Goal: Find contact information: Obtain details needed to contact an individual or organization

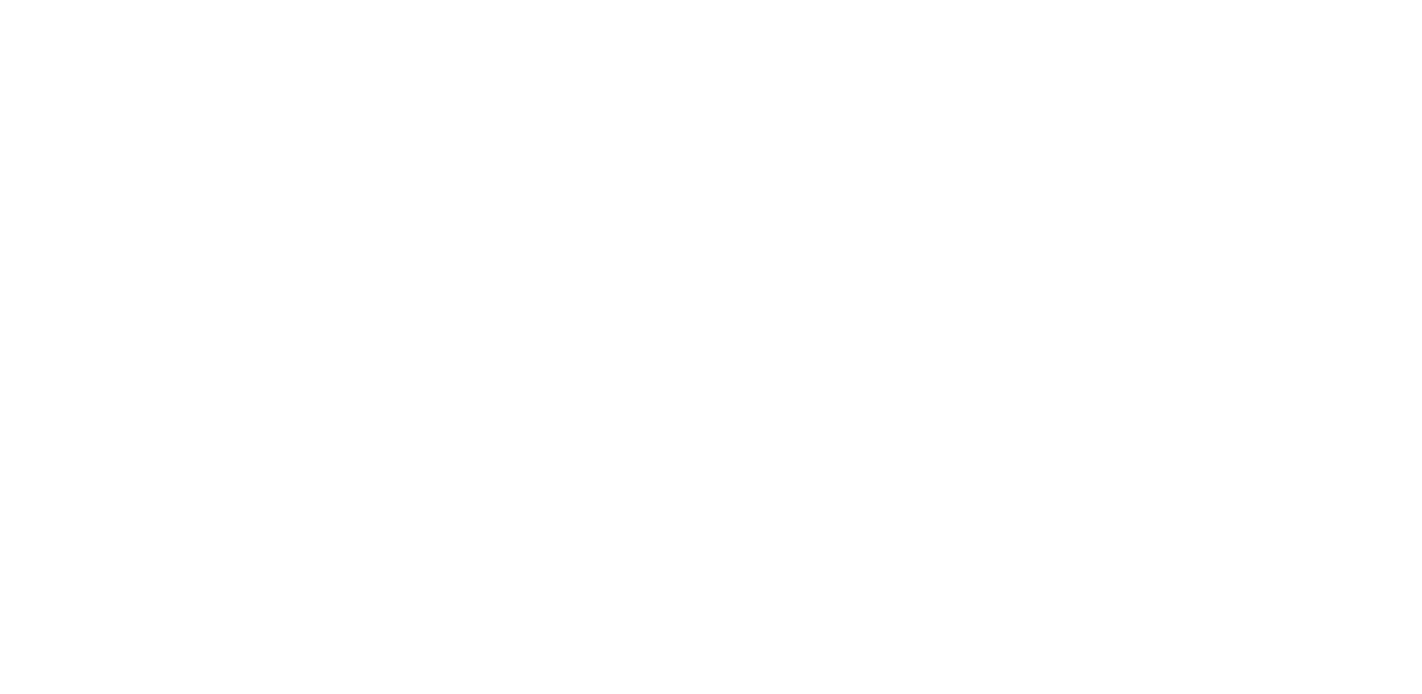
scroll to position [57, 0]
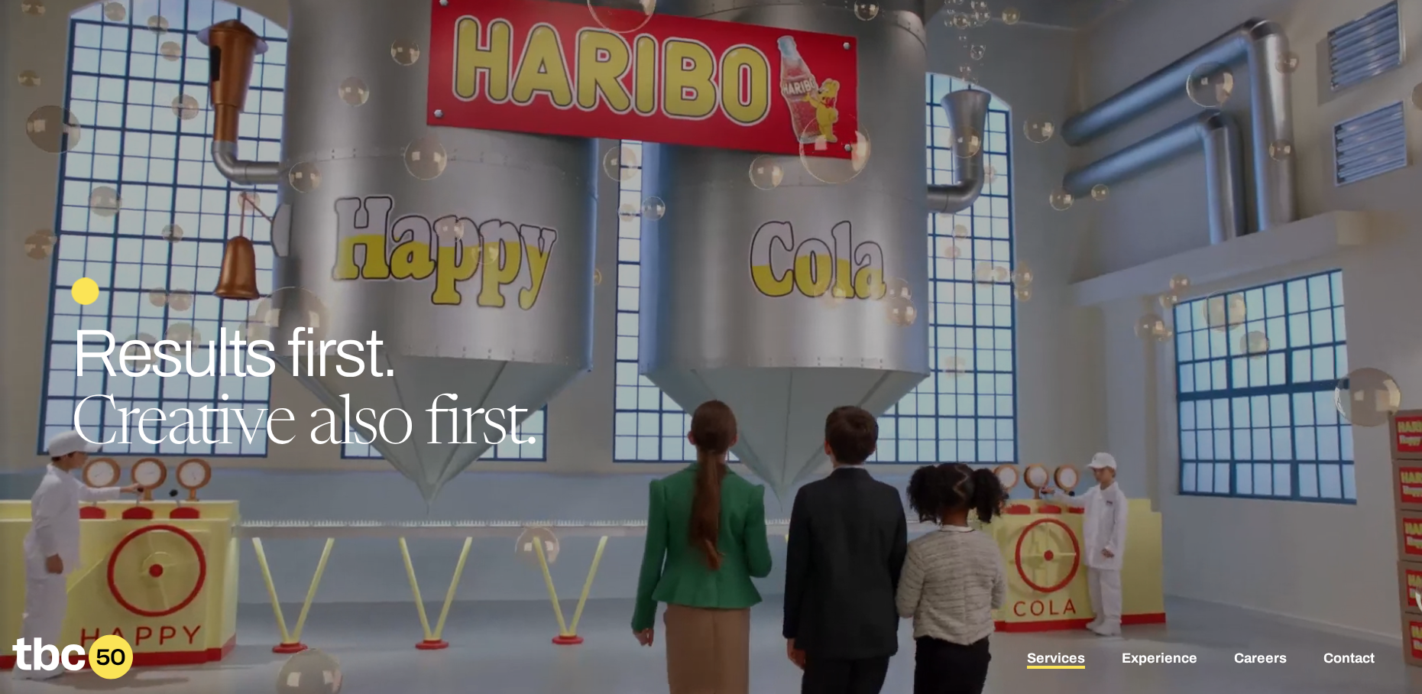
click at [1061, 659] on link "Services" at bounding box center [1056, 659] width 58 height 18
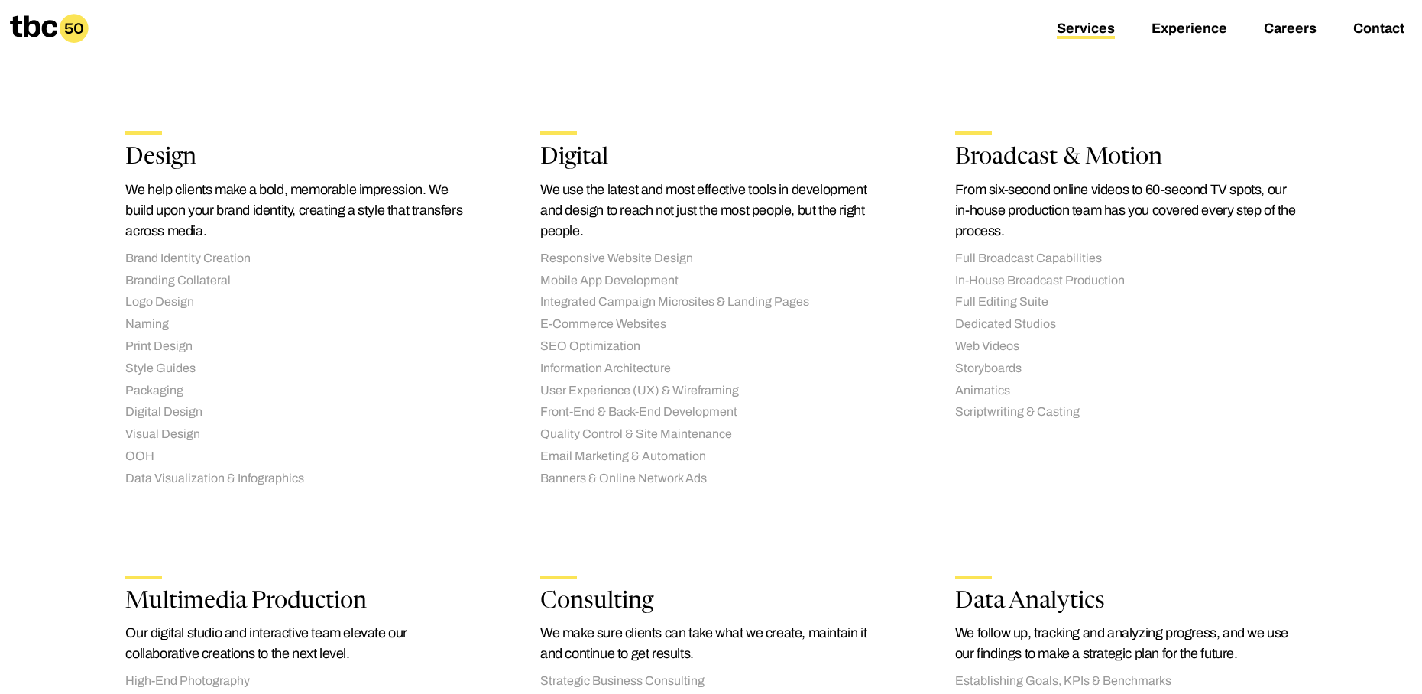
scroll to position [1222, 0]
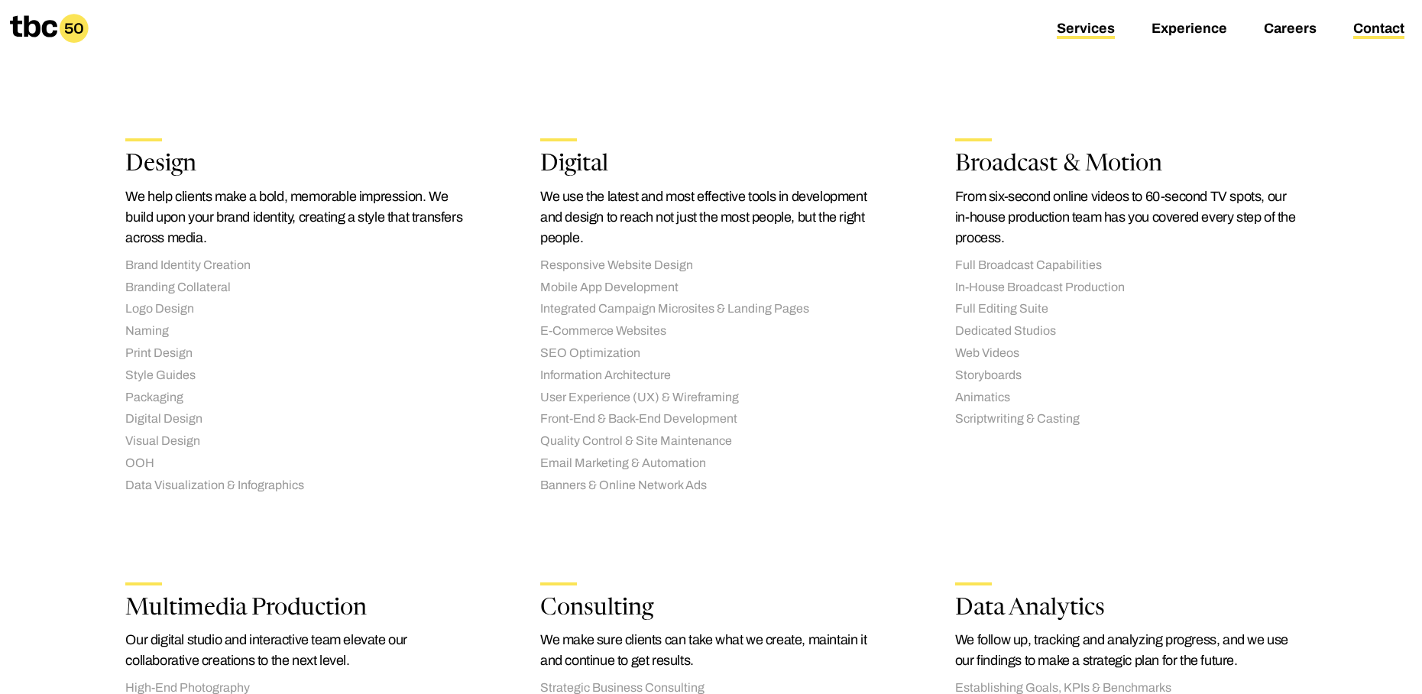
click at [1381, 32] on link "Contact" at bounding box center [1378, 30] width 51 height 18
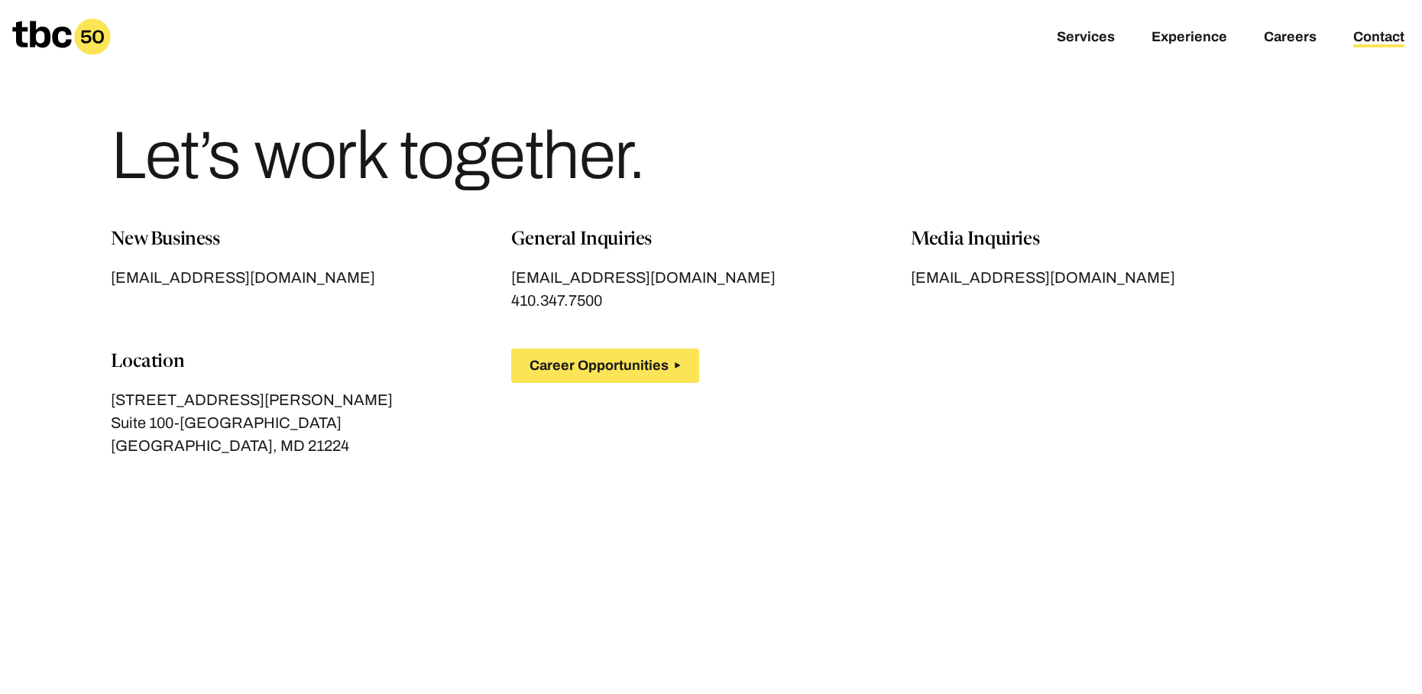
click at [1321, 263] on section "New Business [EMAIL_ADDRESS][DOMAIN_NAME] General Inquiries [EMAIL_ADDRESS][DOM…" at bounding box center [711, 573] width 1280 height 694
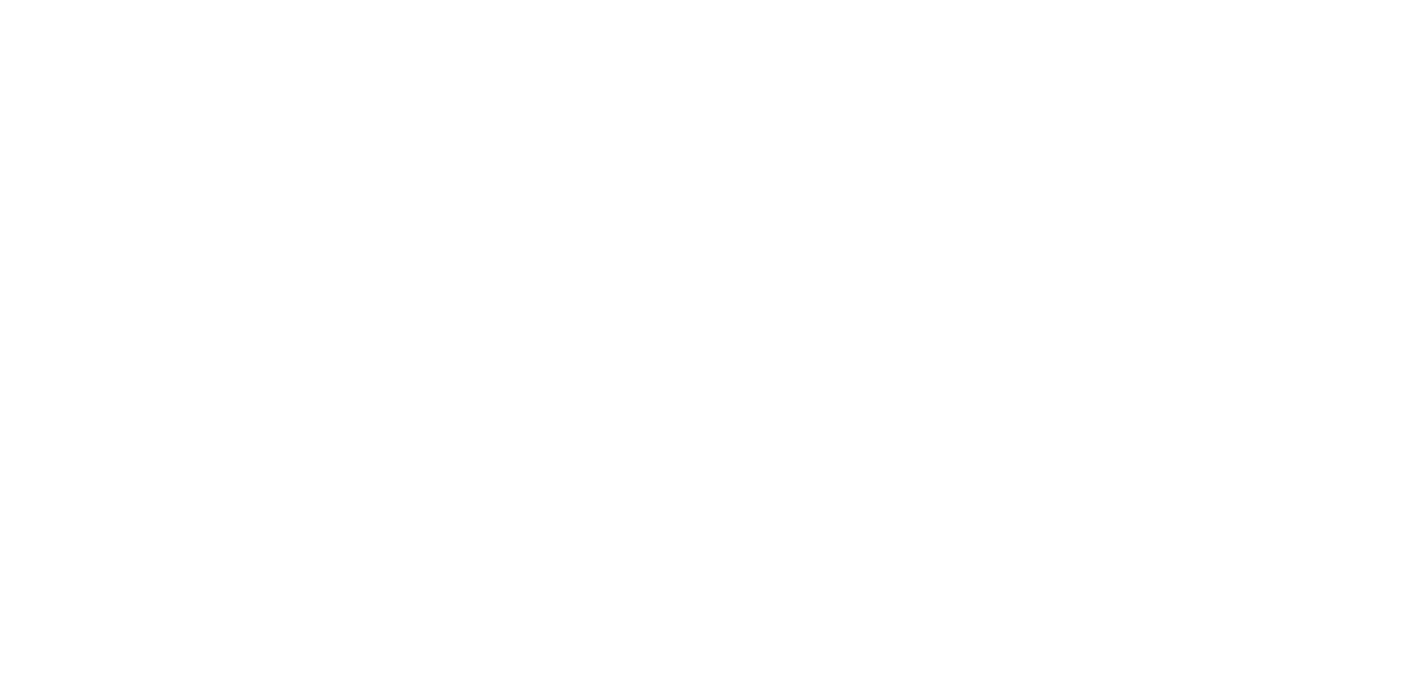
scroll to position [57, 0]
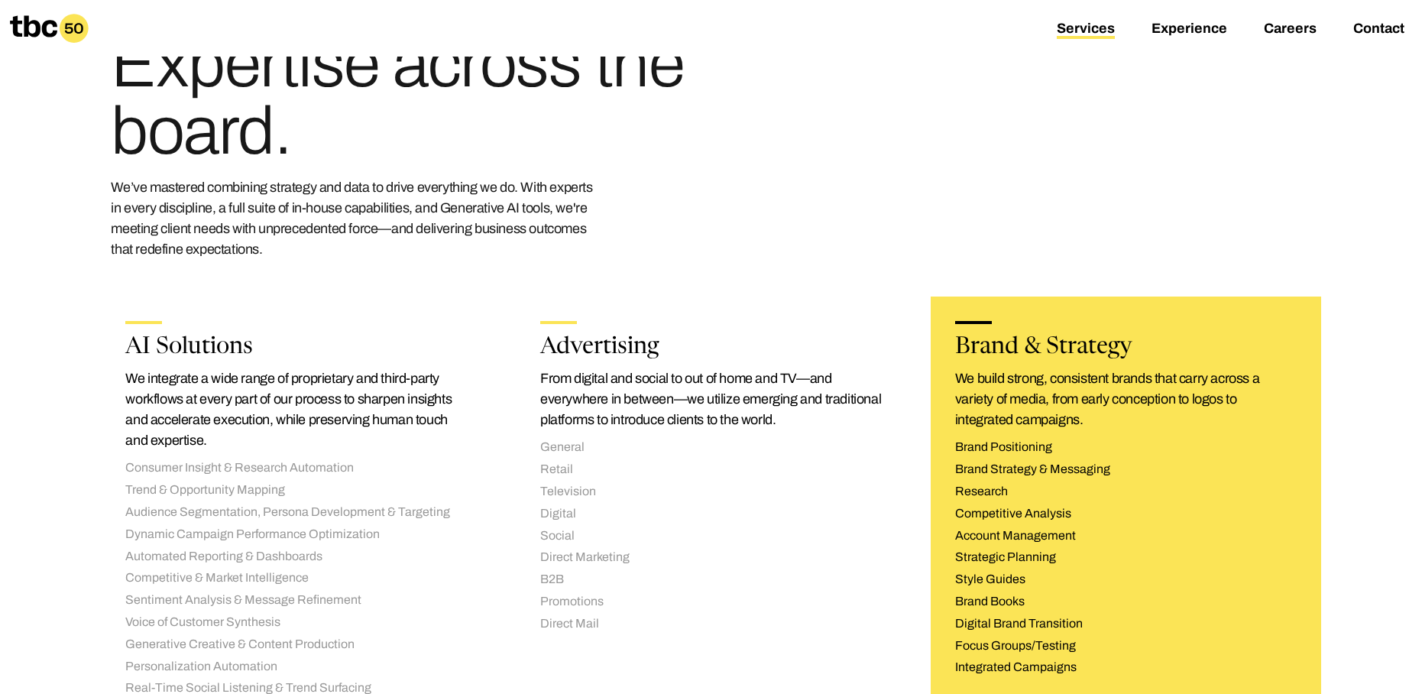
scroll to position [76, 0]
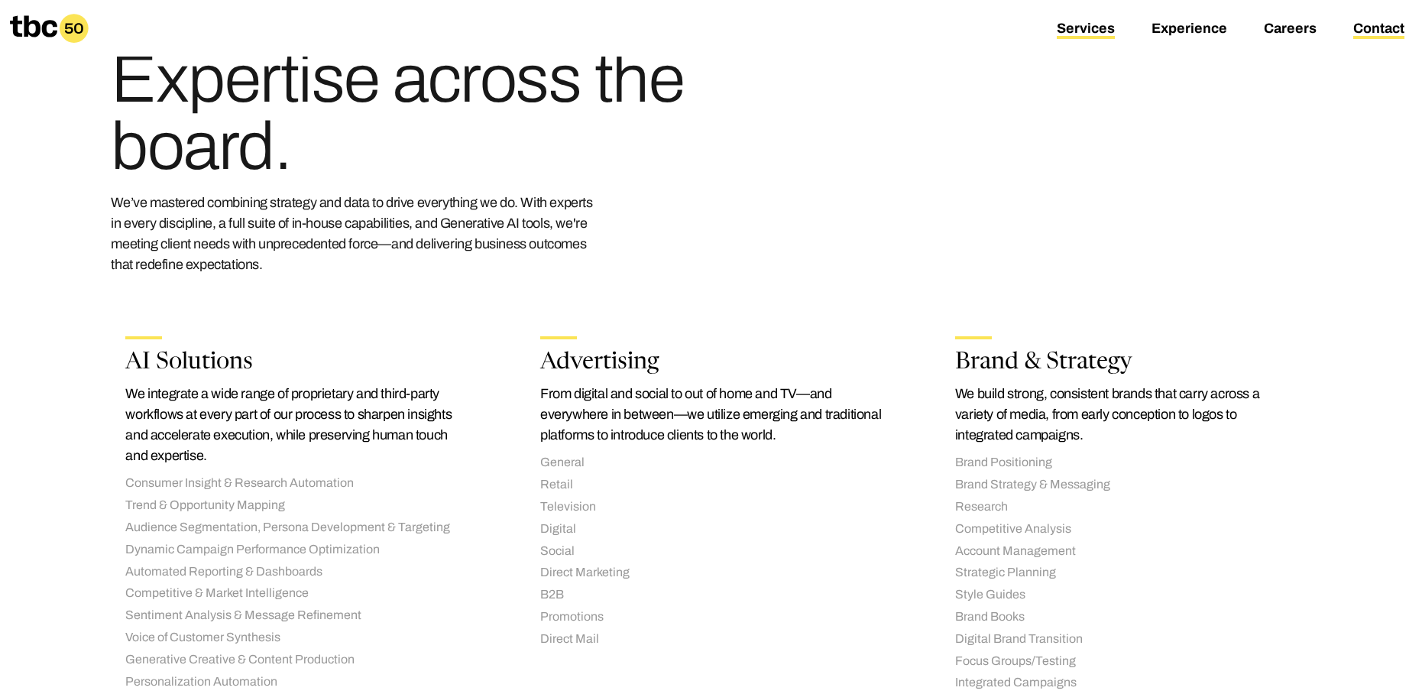
click at [1382, 28] on link "Contact" at bounding box center [1378, 30] width 51 height 18
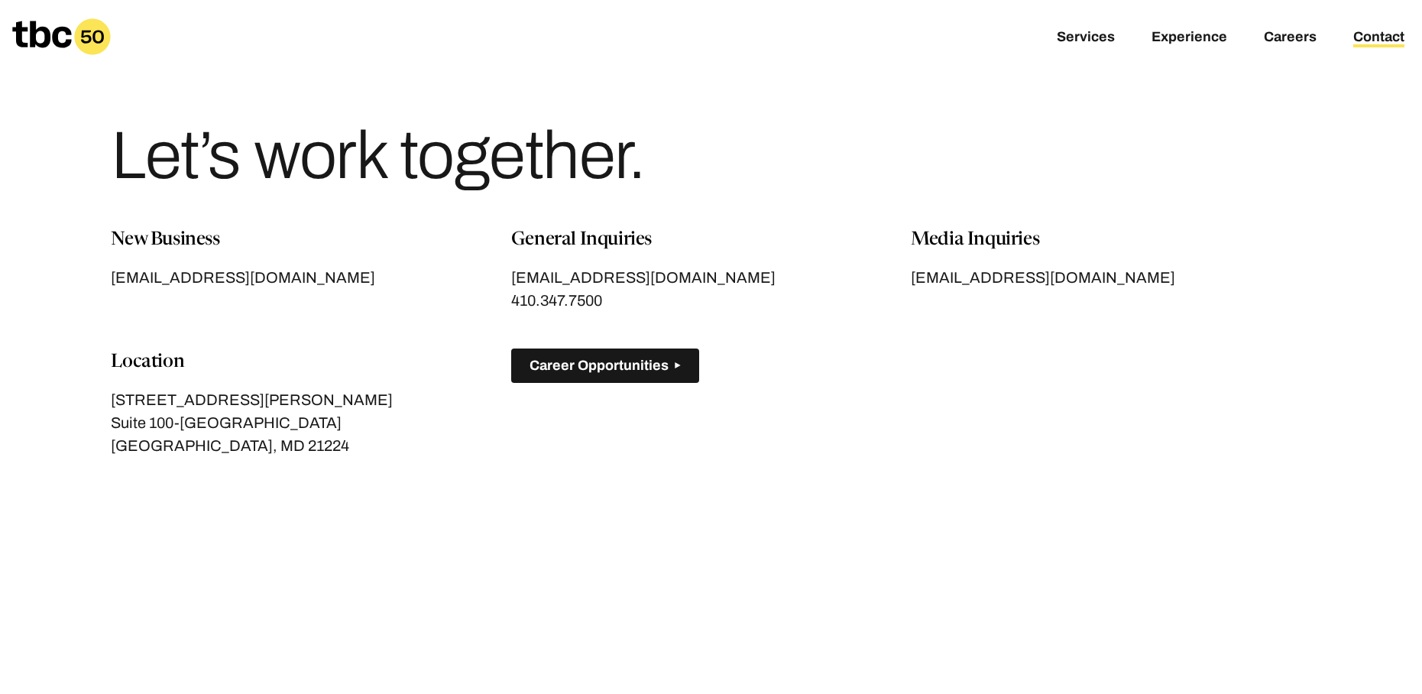
click at [549, 358] on span "Career Opportunities" at bounding box center [598, 366] width 139 height 16
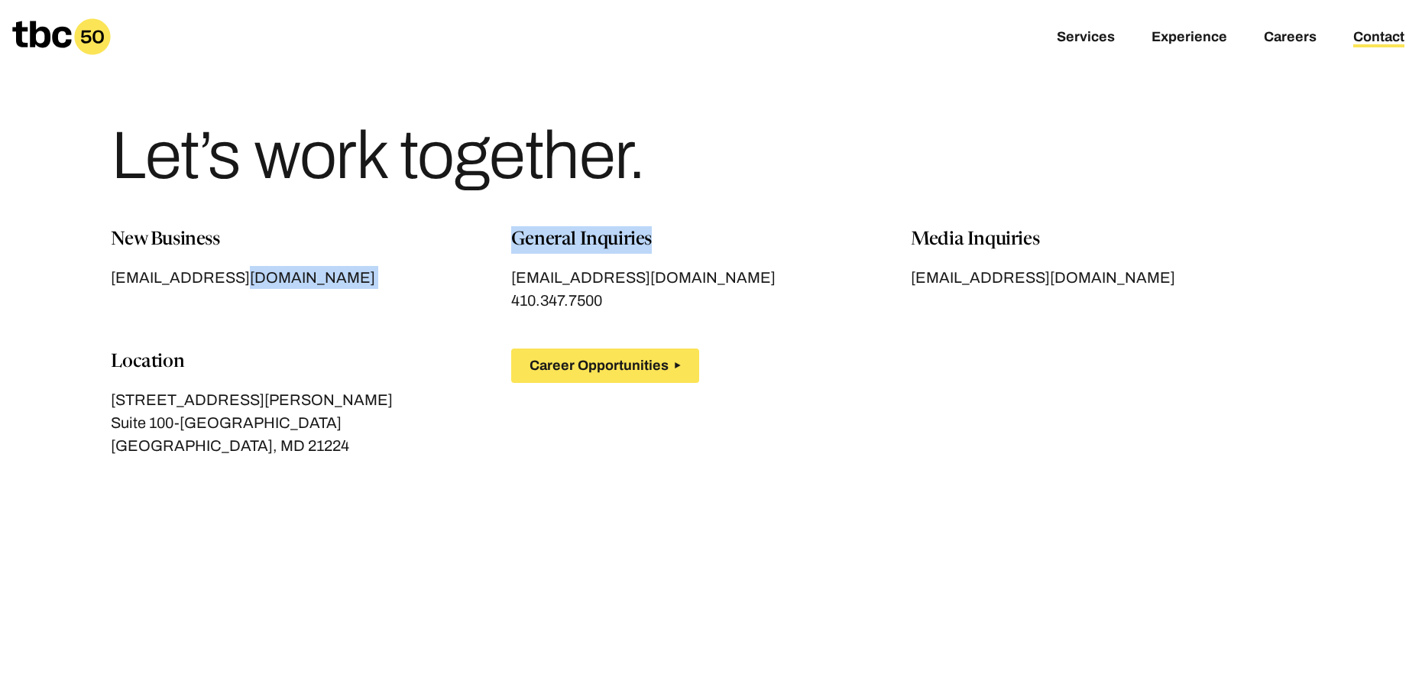
drag, startPoint x: 497, startPoint y: 264, endPoint x: 702, endPoint y: 236, distance: 207.4
click at [702, 236] on div "New Business [EMAIL_ADDRESS][DOMAIN_NAME] General Inquiries [EMAIL_ADDRESS][DOM…" at bounding box center [711, 359] width 1200 height 267
click at [702, 236] on p "General Inquiries" at bounding box center [711, 240] width 400 height 28
drag, startPoint x: 253, startPoint y: 444, endPoint x: 416, endPoint y: 471, distance: 165.8
click at [416, 471] on div "New Business [EMAIL_ADDRESS][DOMAIN_NAME] General Inquiries [EMAIL_ADDRESS][DOM…" at bounding box center [711, 359] width 1200 height 267
